Goal: Find specific page/section: Find specific page/section

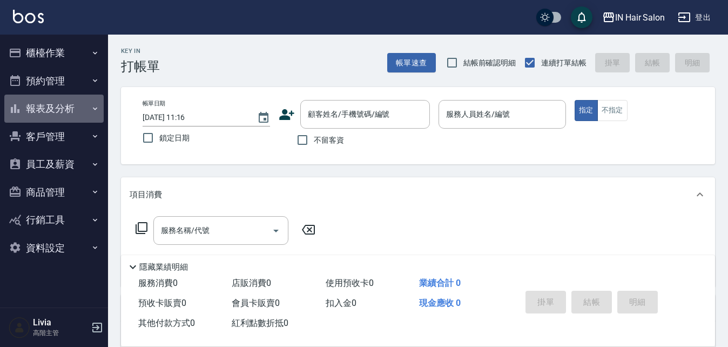
click at [62, 104] on button "報表及分析" at bounding box center [53, 109] width 99 height 28
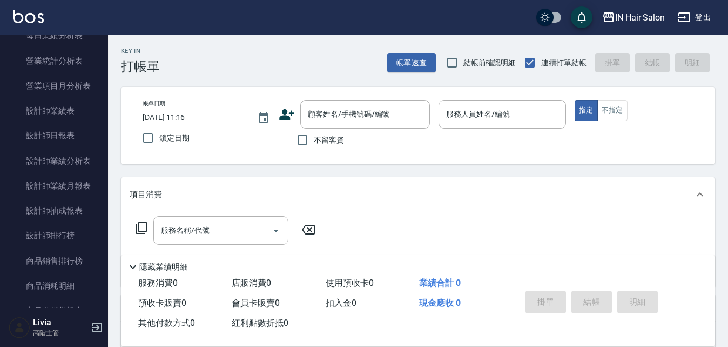
scroll to position [432, 0]
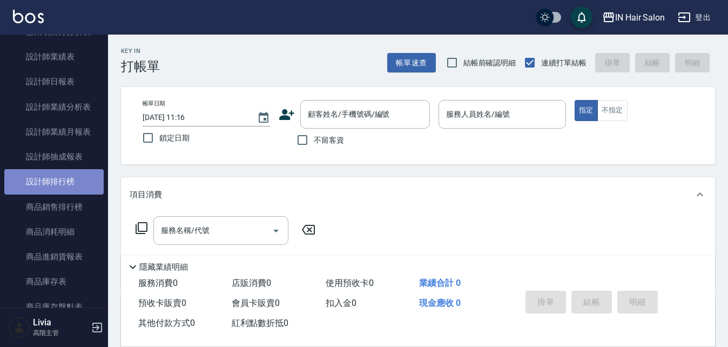
click at [64, 180] on link "設計師排行榜" at bounding box center [53, 181] width 99 height 25
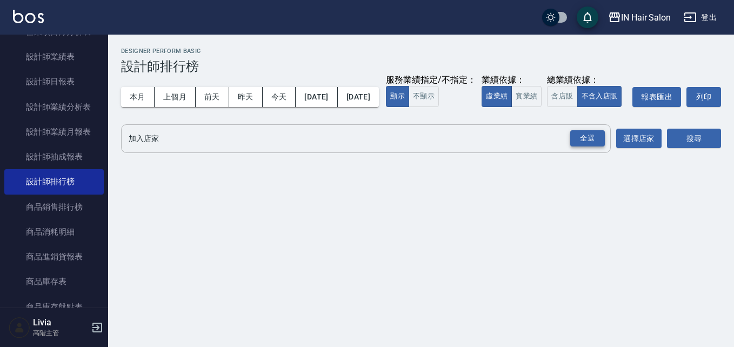
drag, startPoint x: 588, startPoint y: 155, endPoint x: 580, endPoint y: 155, distance: 8.1
click at [588, 147] on div "全選" at bounding box center [587, 138] width 35 height 17
click at [205, 94] on button "前天" at bounding box center [212, 97] width 33 height 20
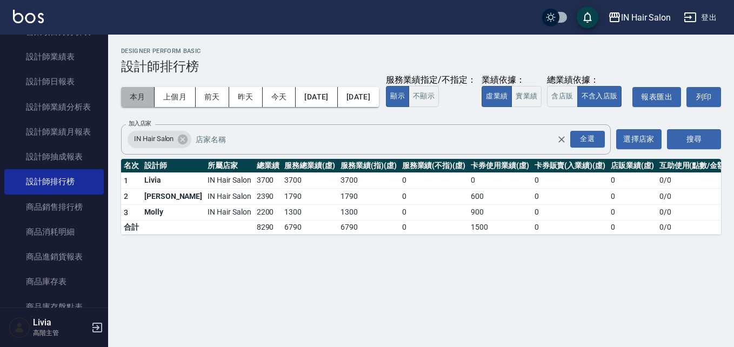
click at [138, 93] on button "本月" at bounding box center [137, 97] width 33 height 20
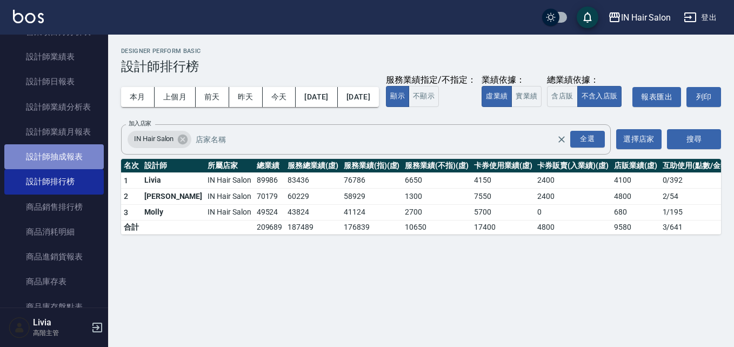
click at [73, 153] on link "設計師抽成報表" at bounding box center [53, 156] width 99 height 25
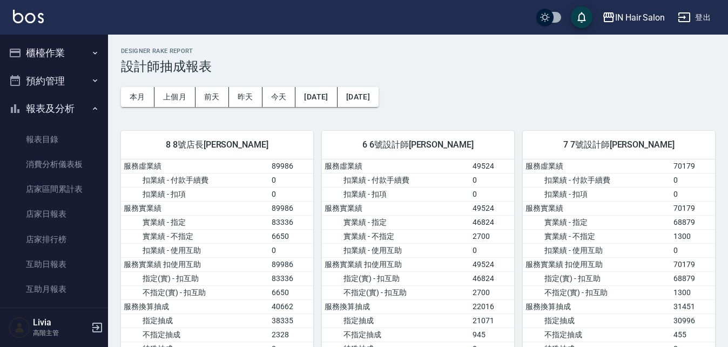
click at [64, 57] on button "櫃檯作業" at bounding box center [53, 53] width 99 height 28
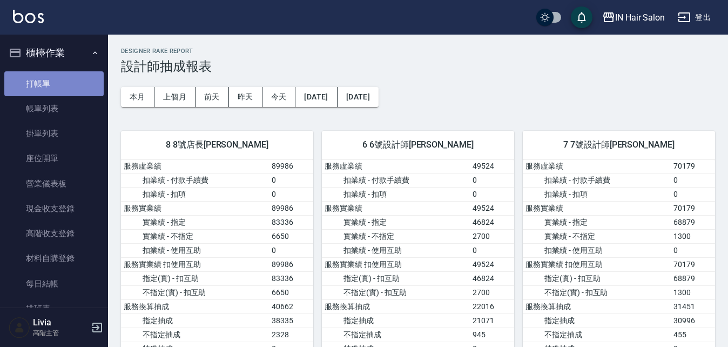
click at [71, 80] on link "打帳單" at bounding box center [53, 83] width 99 height 25
